Goal: Transaction & Acquisition: Book appointment/travel/reservation

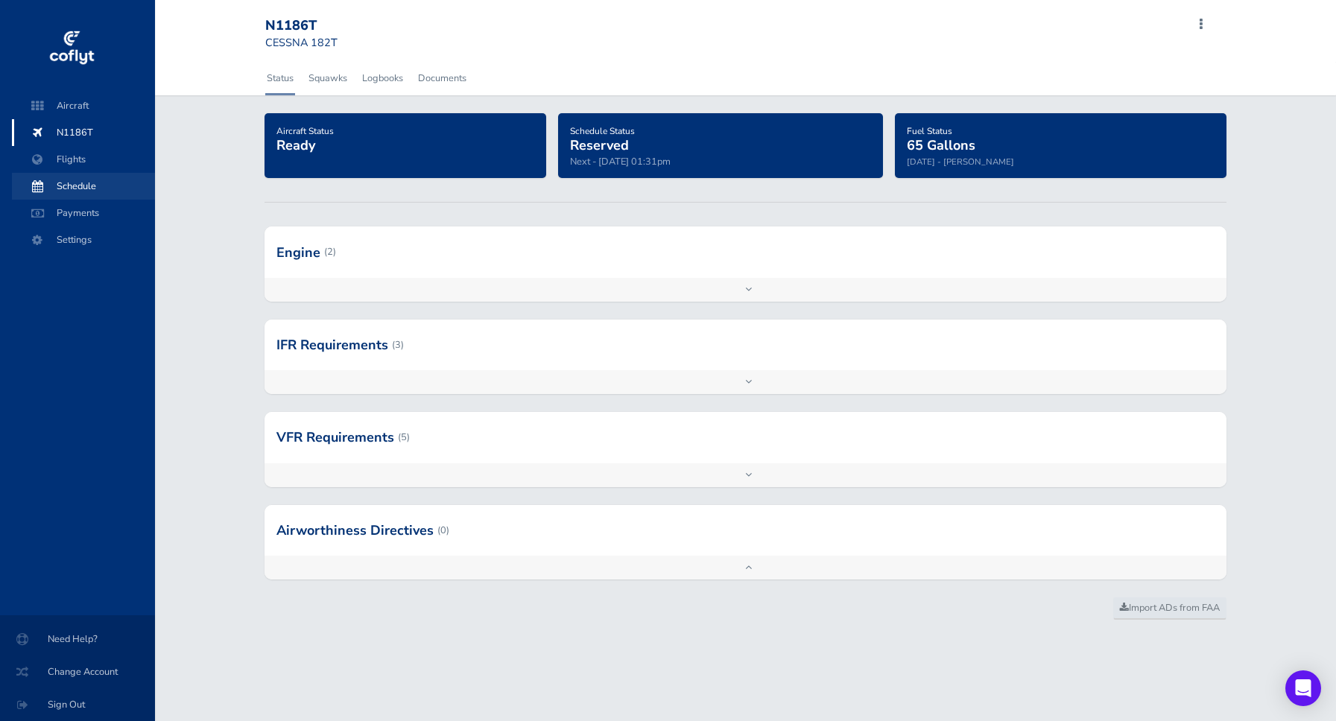
click at [65, 180] on span "Schedule" at bounding box center [83, 186] width 113 height 27
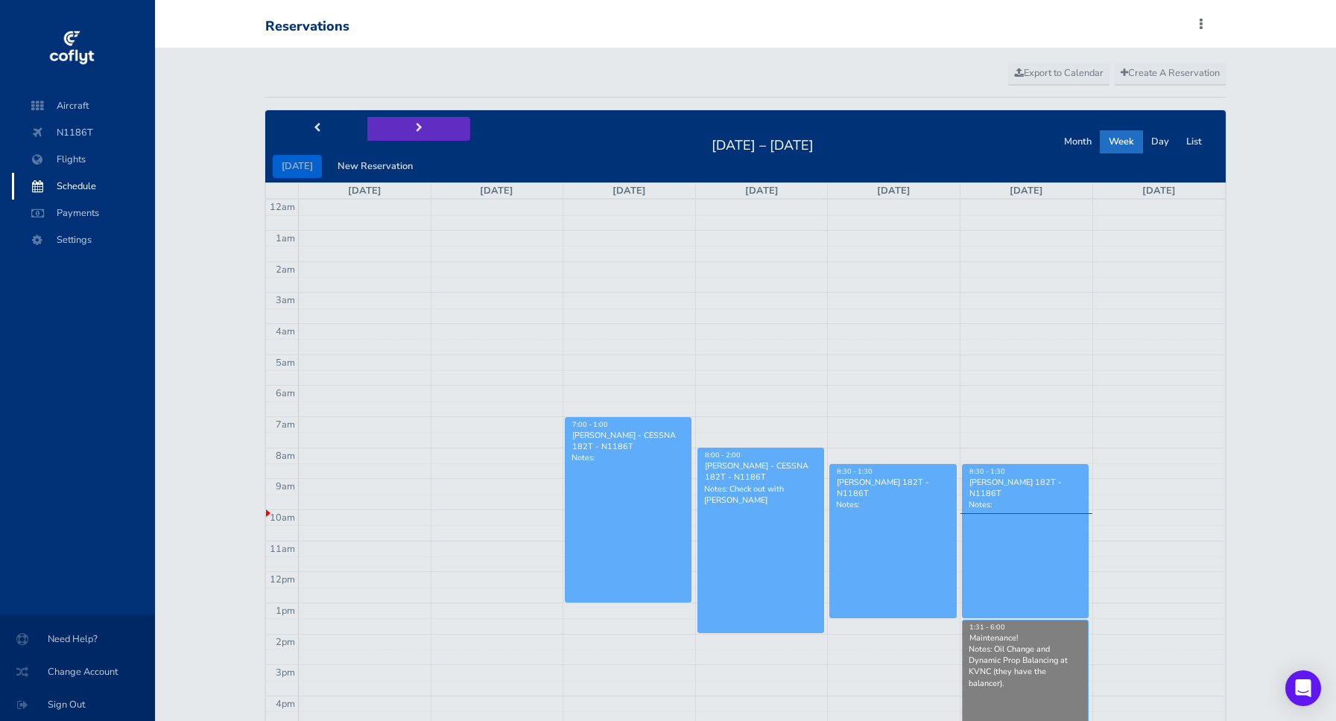
click at [416, 130] on span "next" at bounding box center [419, 129] width 7 height 10
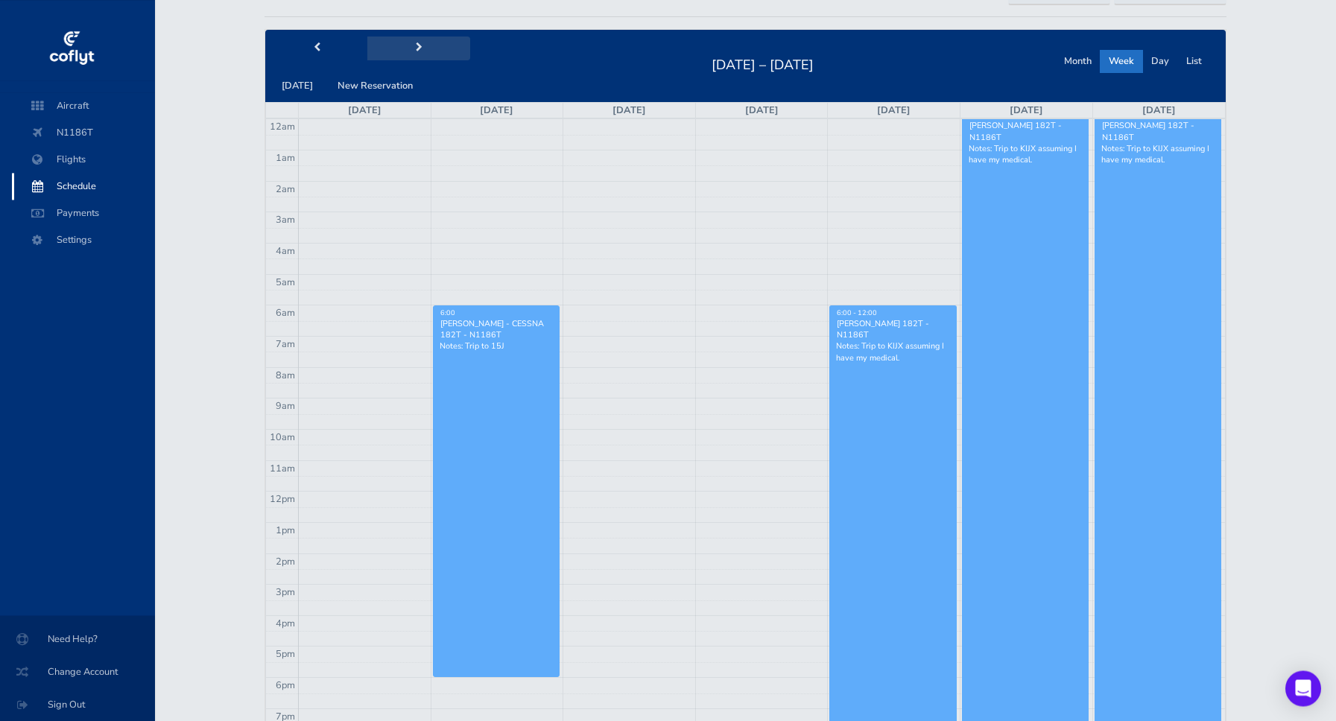
scroll to position [85, 0]
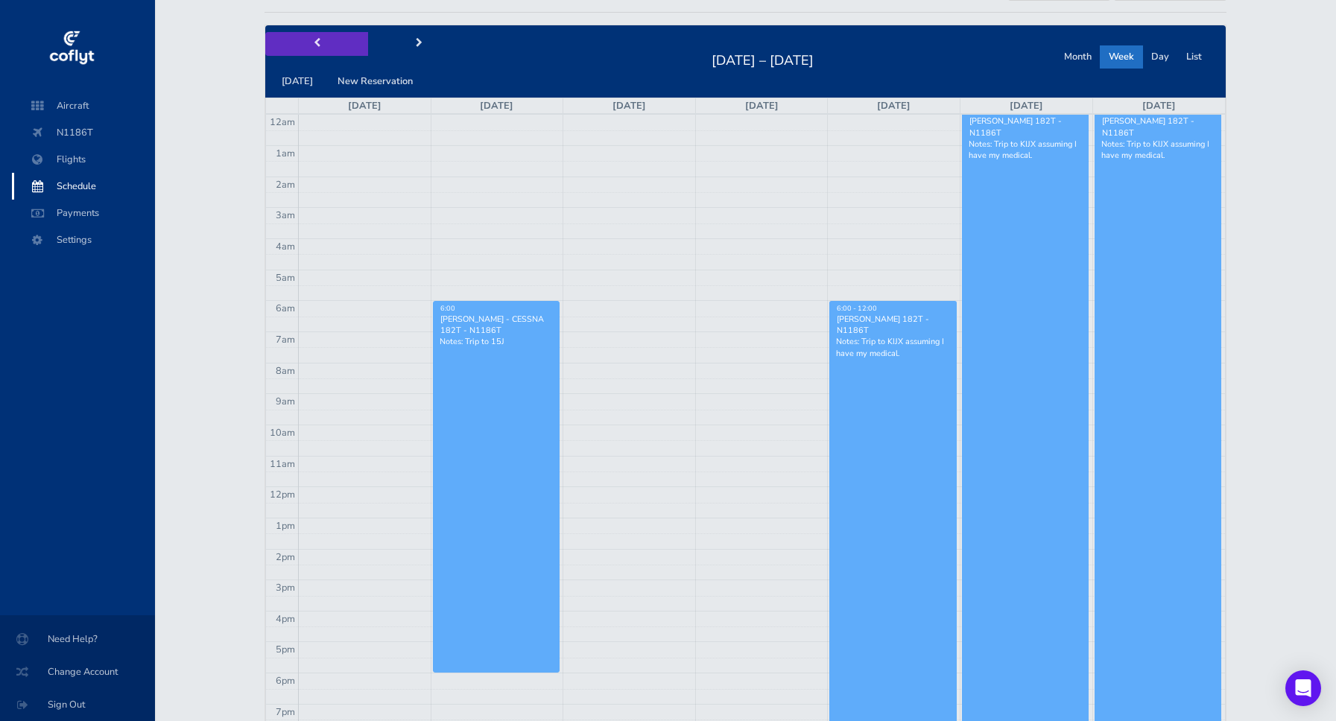
click at [307, 37] on button "prev" at bounding box center [316, 43] width 103 height 23
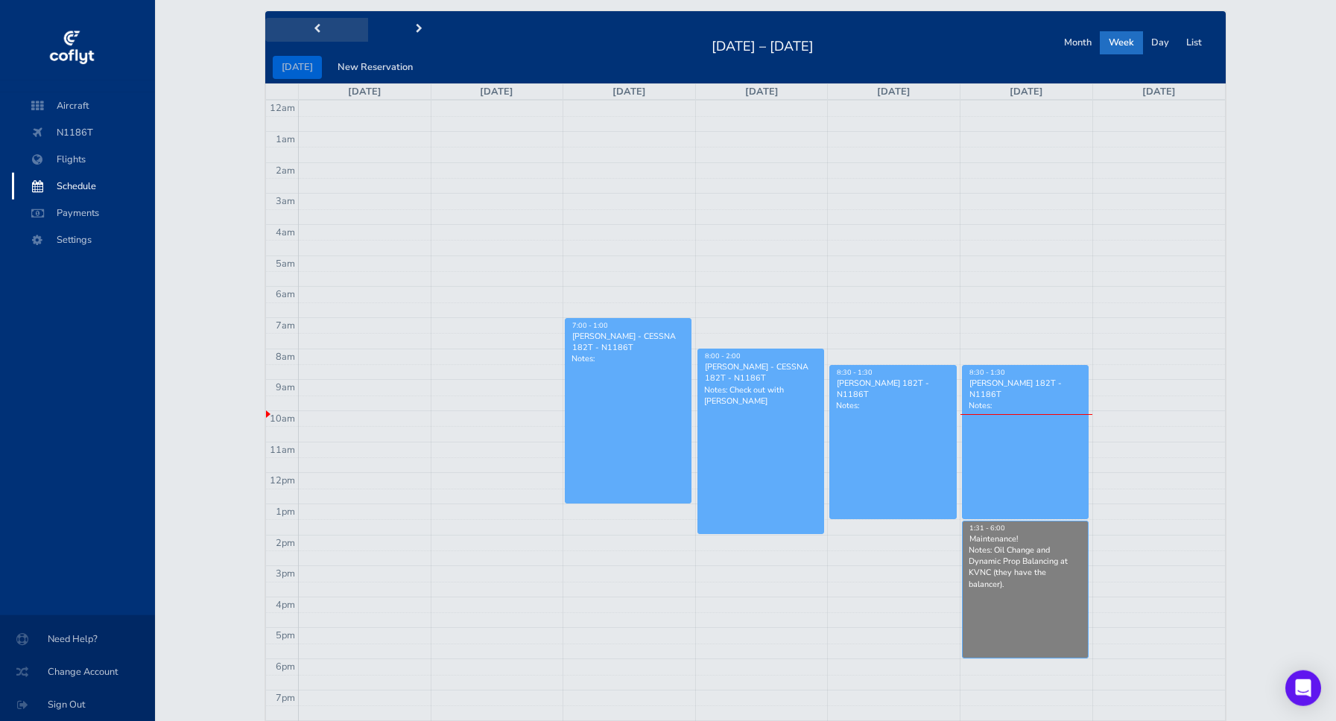
scroll to position [0, 0]
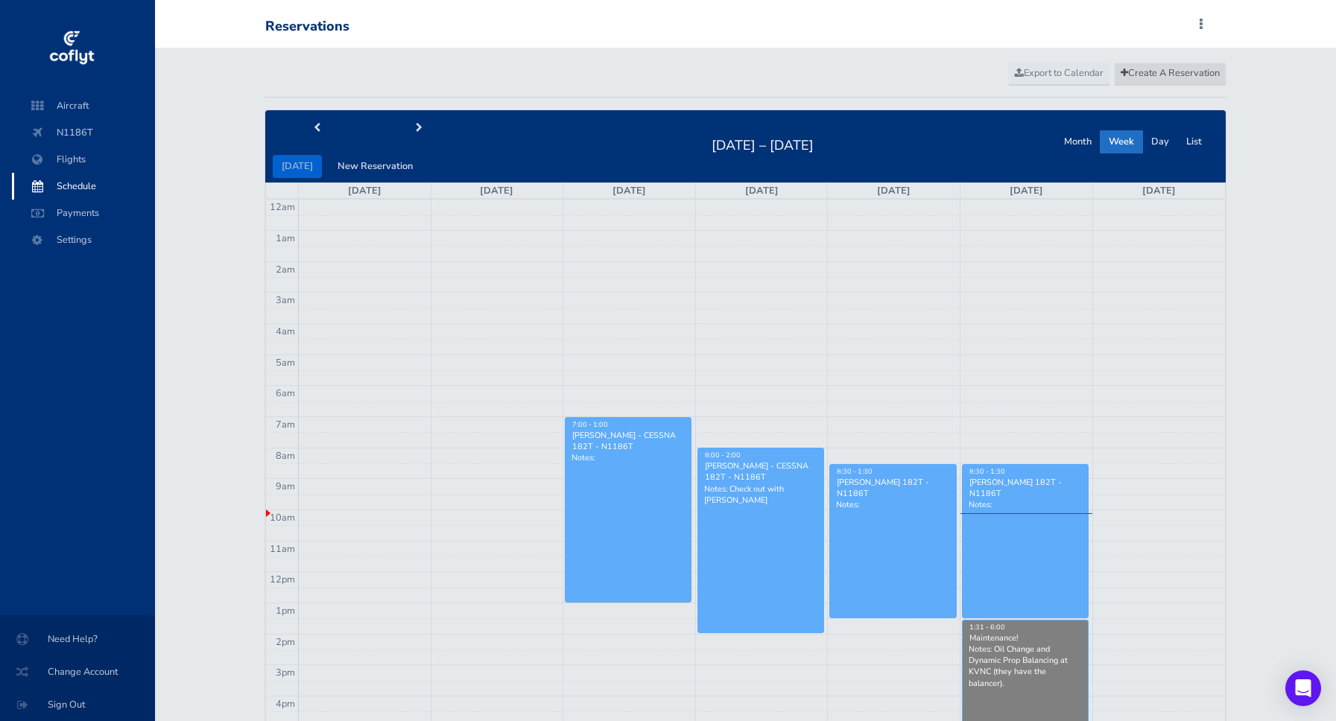
click at [1162, 75] on span "Create A Reservation" at bounding box center [1169, 72] width 99 height 13
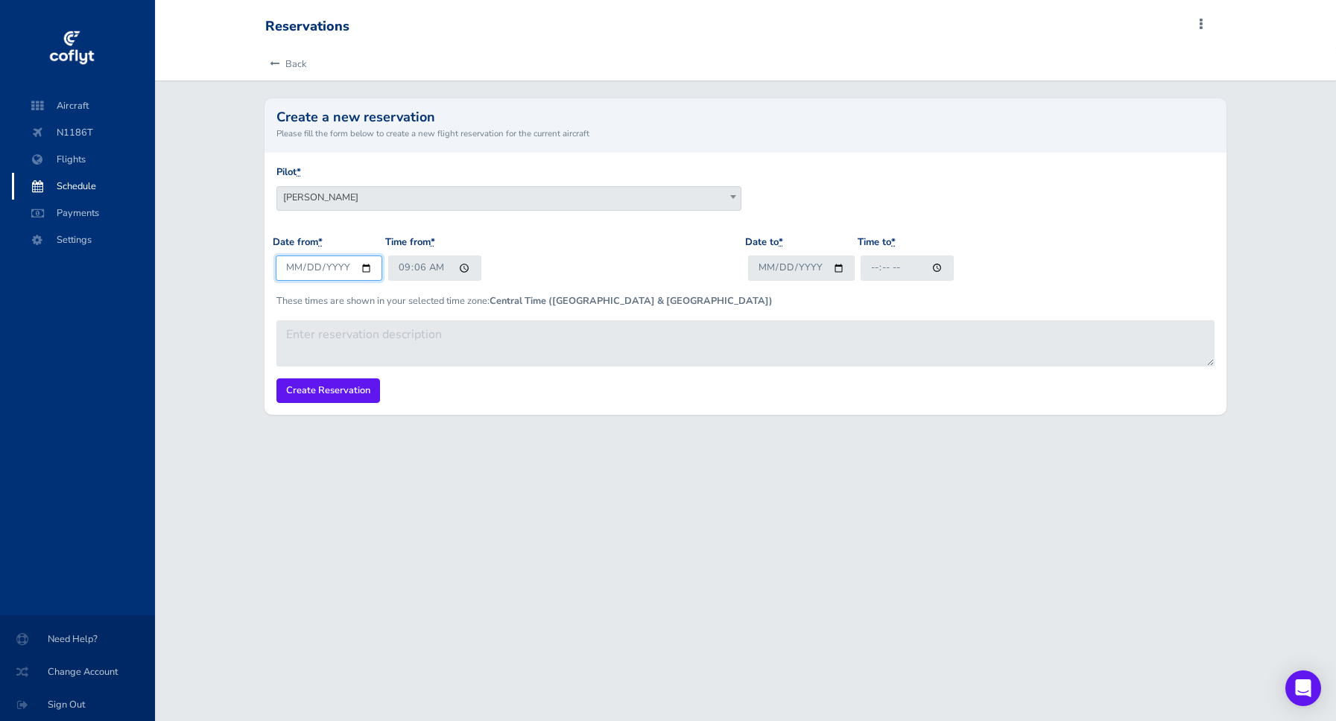
click at [363, 270] on input "2025-08-29" at bounding box center [329, 267] width 107 height 25
type input "2025-08-30"
click at [424, 267] on input "09:06" at bounding box center [434, 267] width 93 height 25
click at [399, 270] on input "09:00" at bounding box center [434, 267] width 93 height 25
type input "08:00"
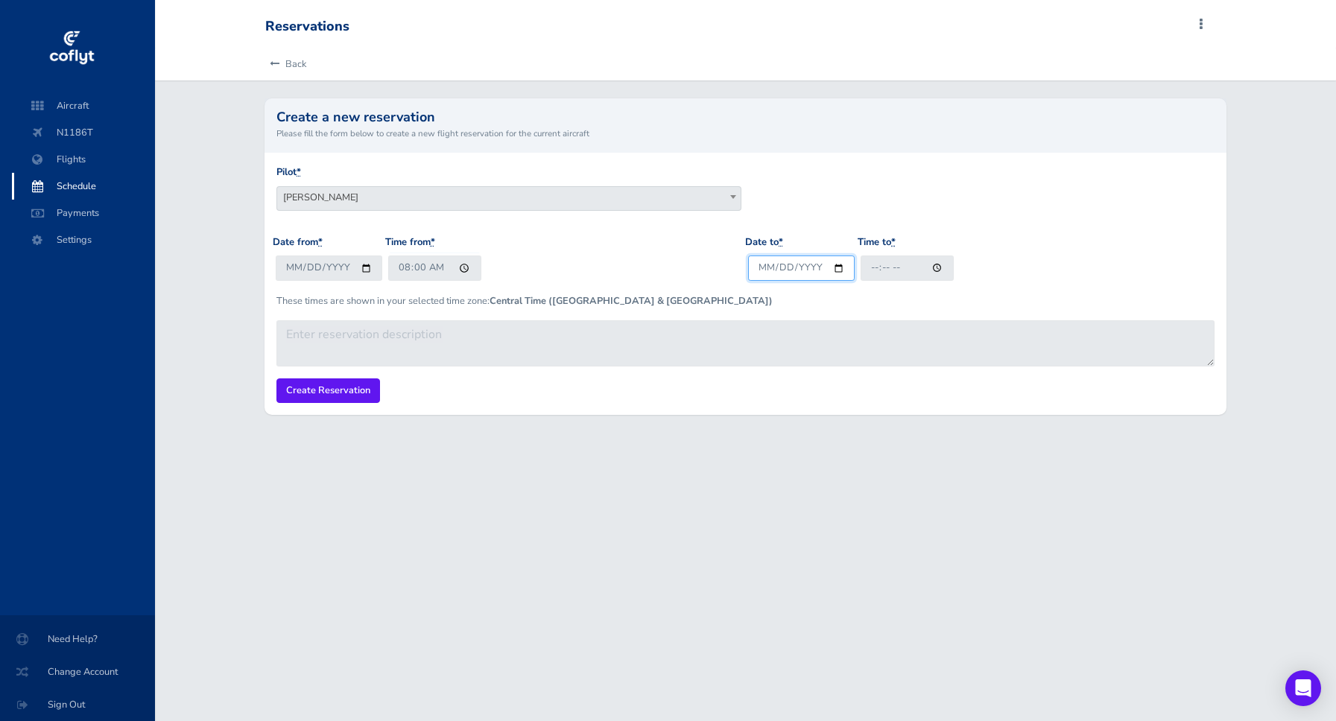
click at [833, 268] on input "Date to *" at bounding box center [801, 267] width 107 height 25
click at [842, 267] on input "Date to *" at bounding box center [801, 267] width 107 height 25
click at [831, 269] on input "Date to *" at bounding box center [801, 267] width 107 height 25
type input "2025-08-30"
click at [899, 265] on input "Time to *" at bounding box center [906, 267] width 93 height 25
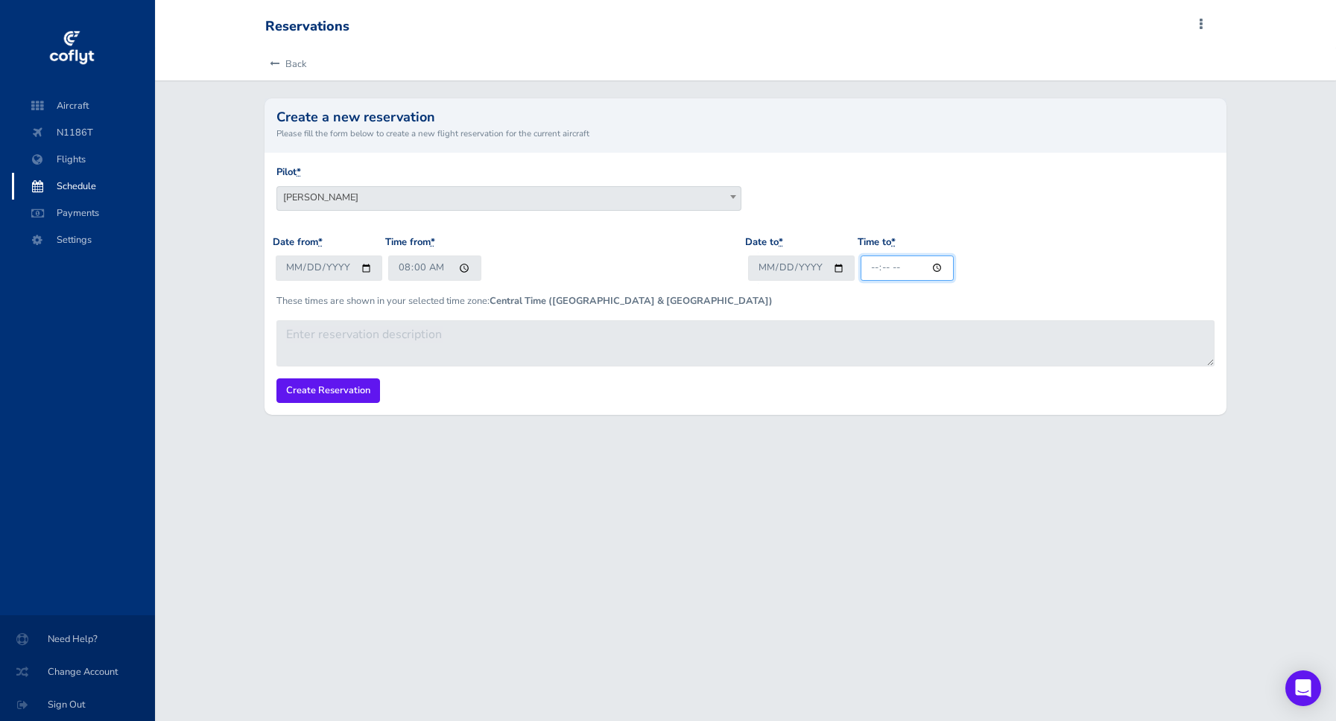
click at [880, 268] on input "Time to *" at bounding box center [906, 267] width 93 height 25
type input "12:00"
click at [353, 392] on input "Create Reservation" at bounding box center [328, 390] width 104 height 25
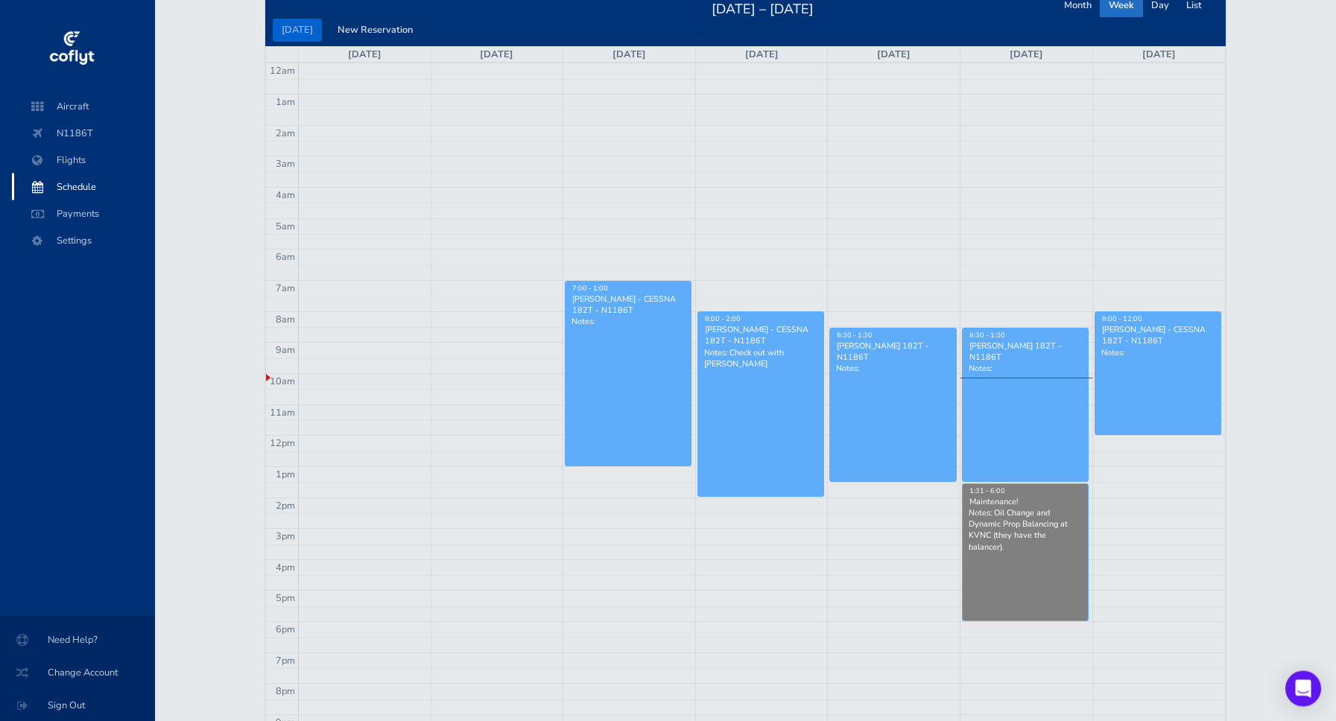
scroll to position [170, 0]
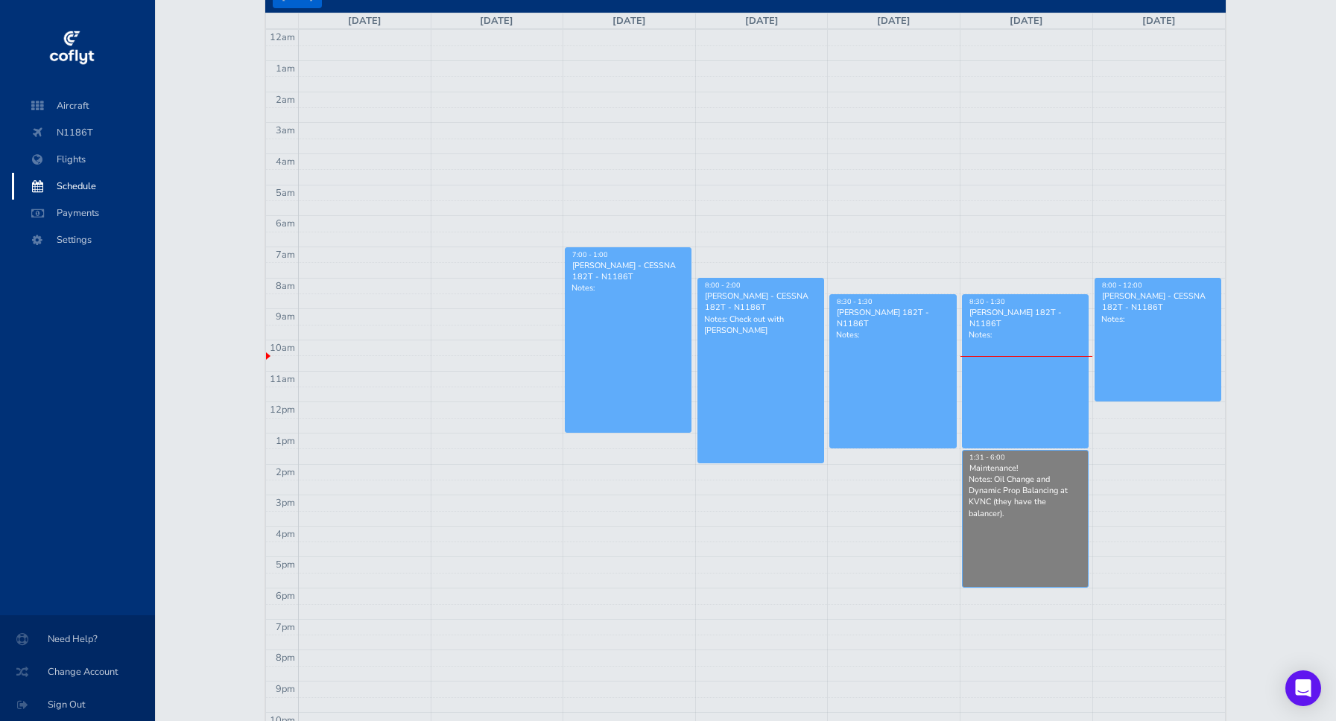
click at [1158, 310] on div "Paolo Costa - CESSNA 182T - N1186T" at bounding box center [1158, 301] width 114 height 22
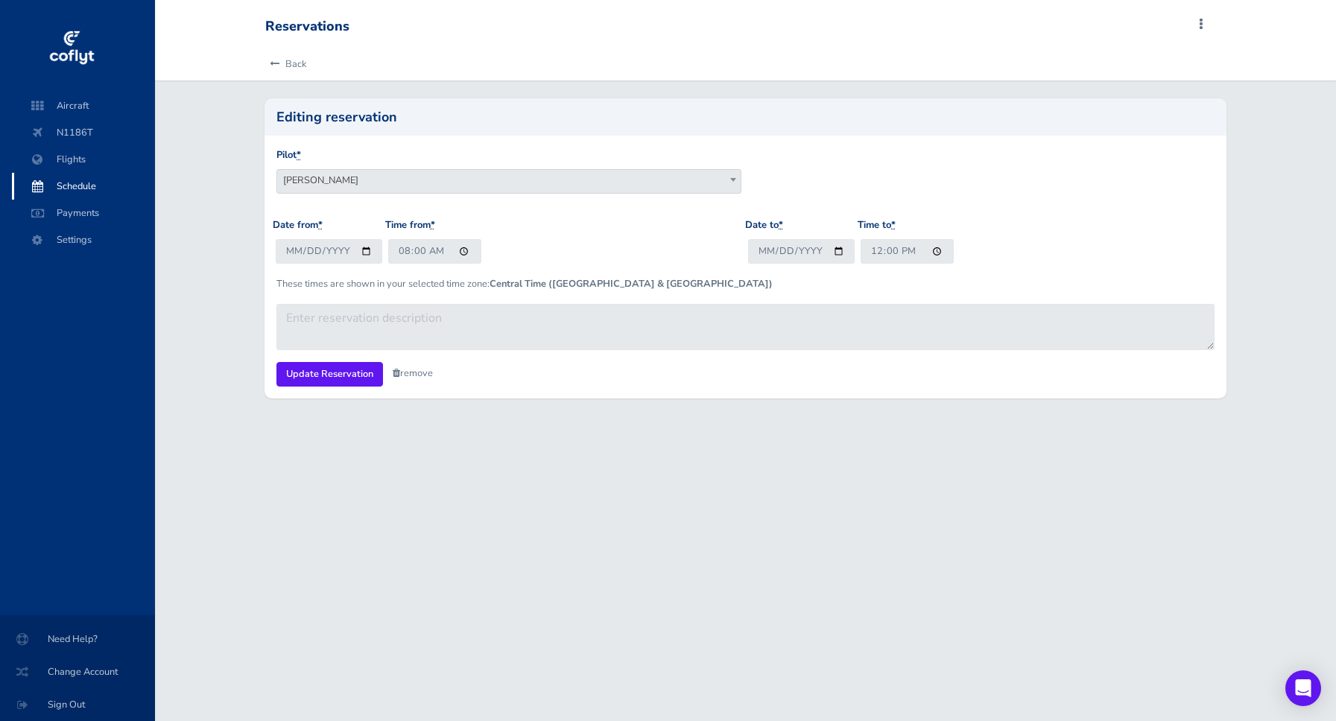
click at [398, 372] on span at bounding box center [396, 374] width 7 height 10
click at [428, 374] on link "Are you sure?" at bounding box center [429, 374] width 72 height 22
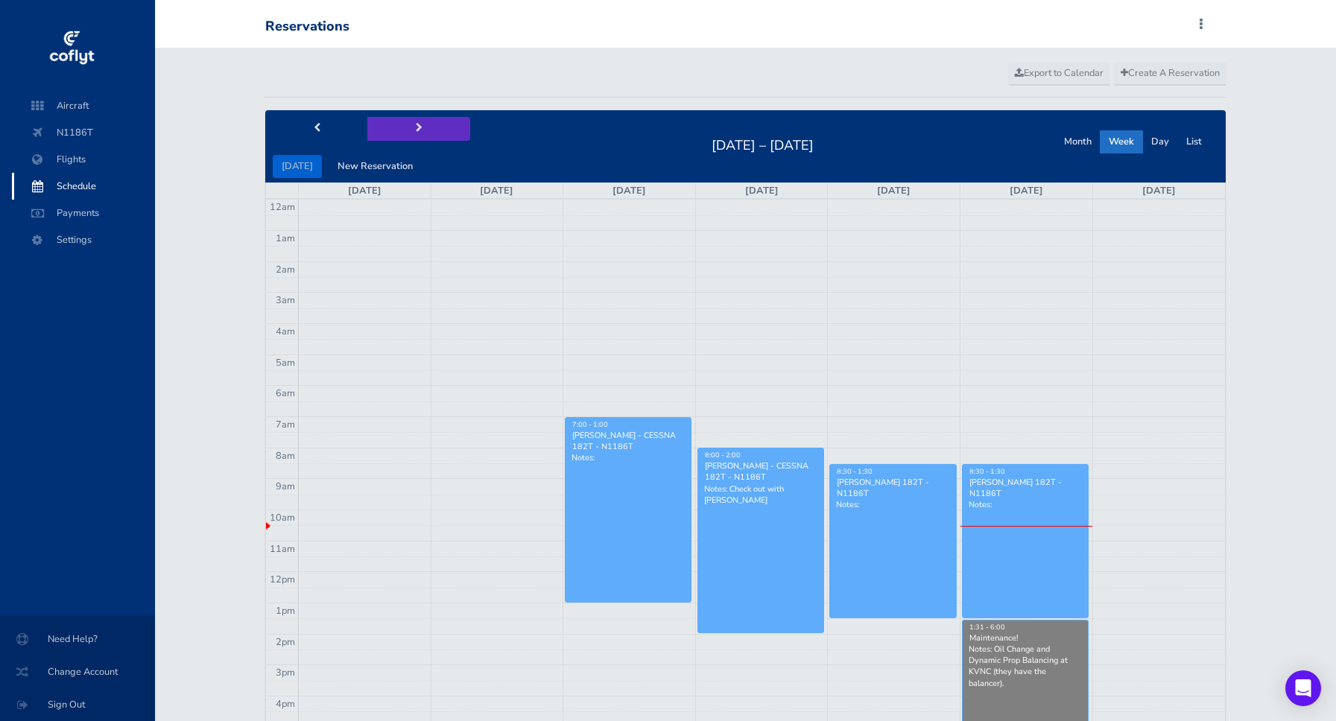
click at [397, 124] on button "next" at bounding box center [418, 128] width 103 height 23
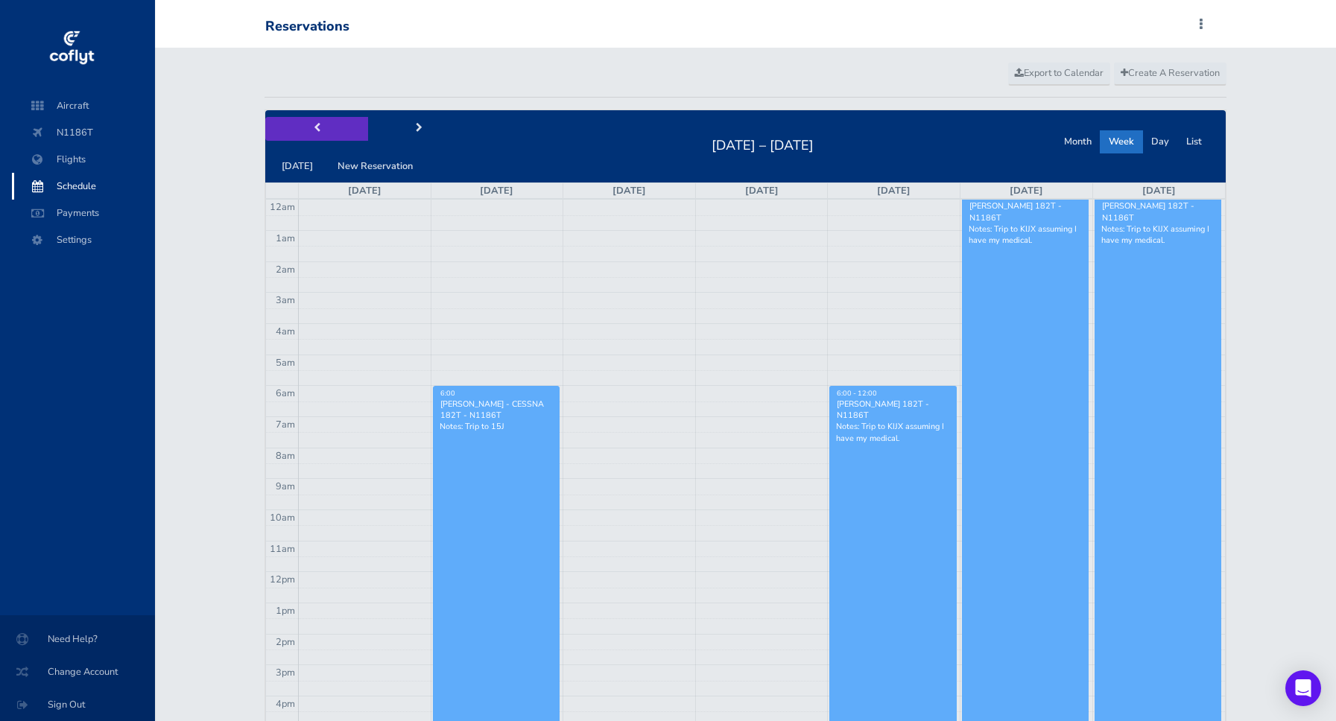
click at [309, 133] on button "prev" at bounding box center [316, 128] width 103 height 23
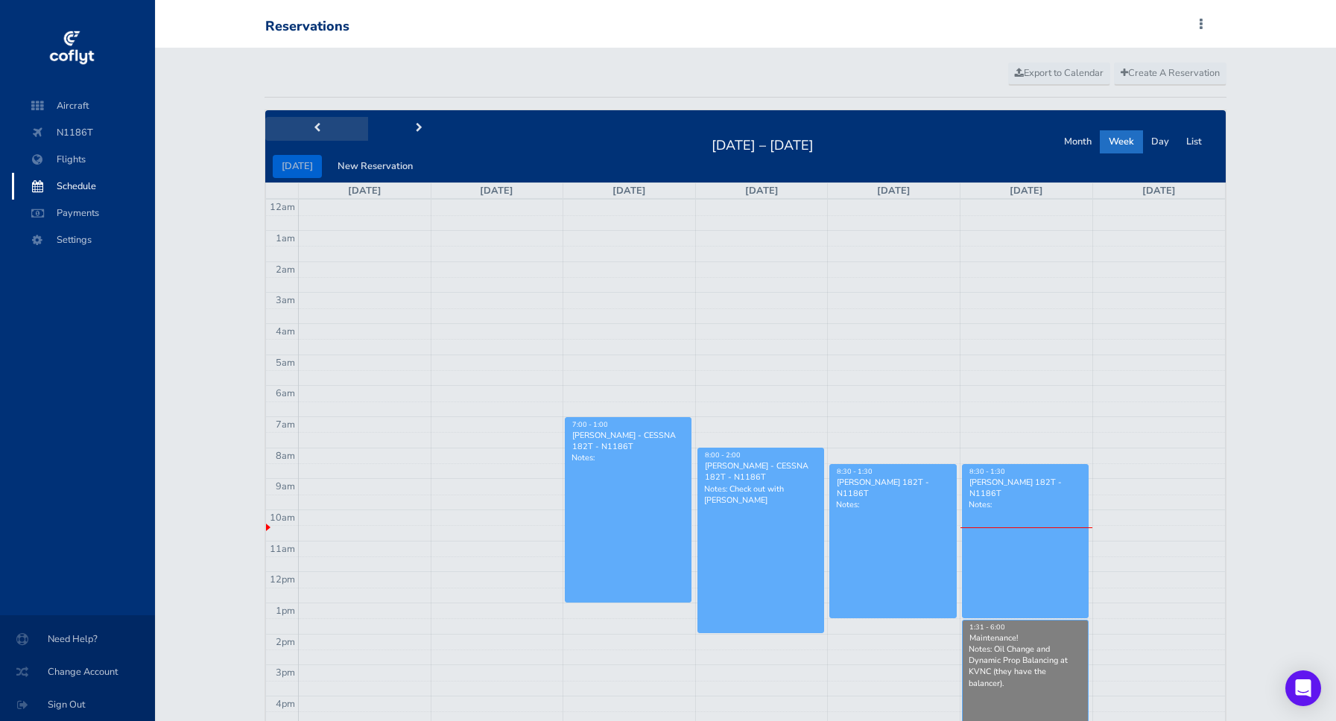
scroll to position [255, 0]
